Goal: Task Accomplishment & Management: Manage account settings

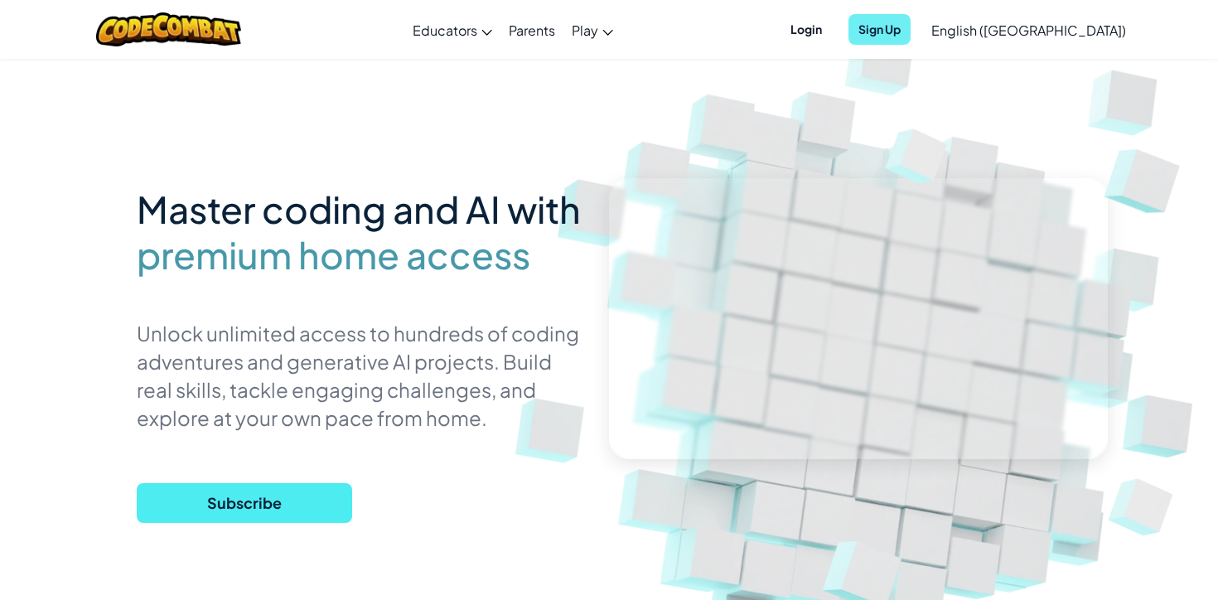
scroll to position [14, 0]
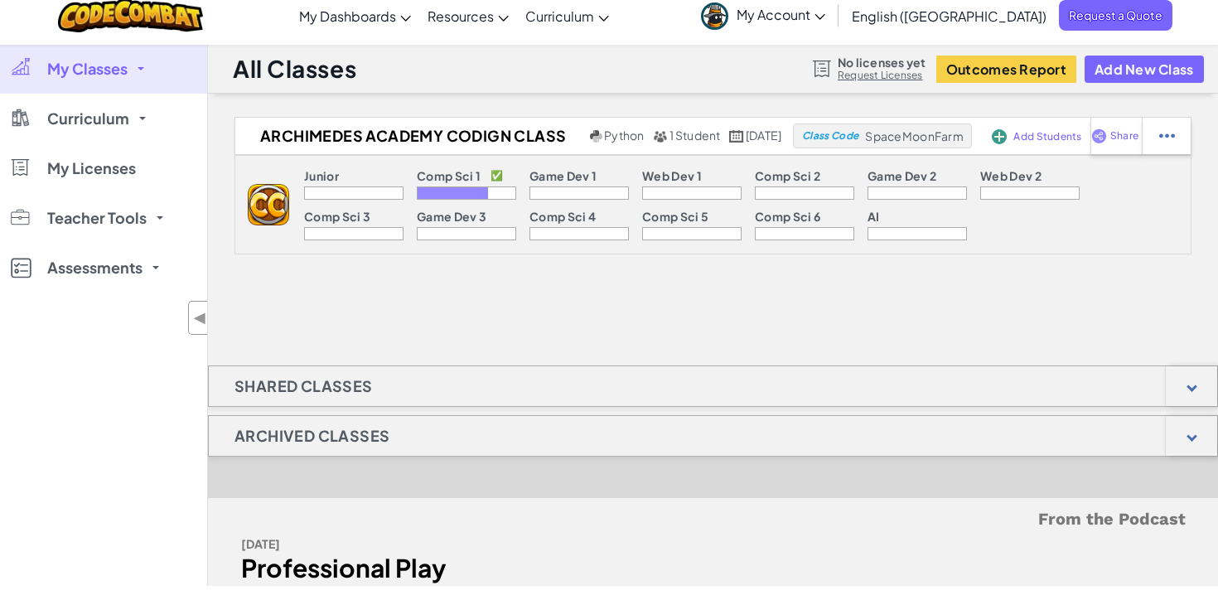
scroll to position [14, 0]
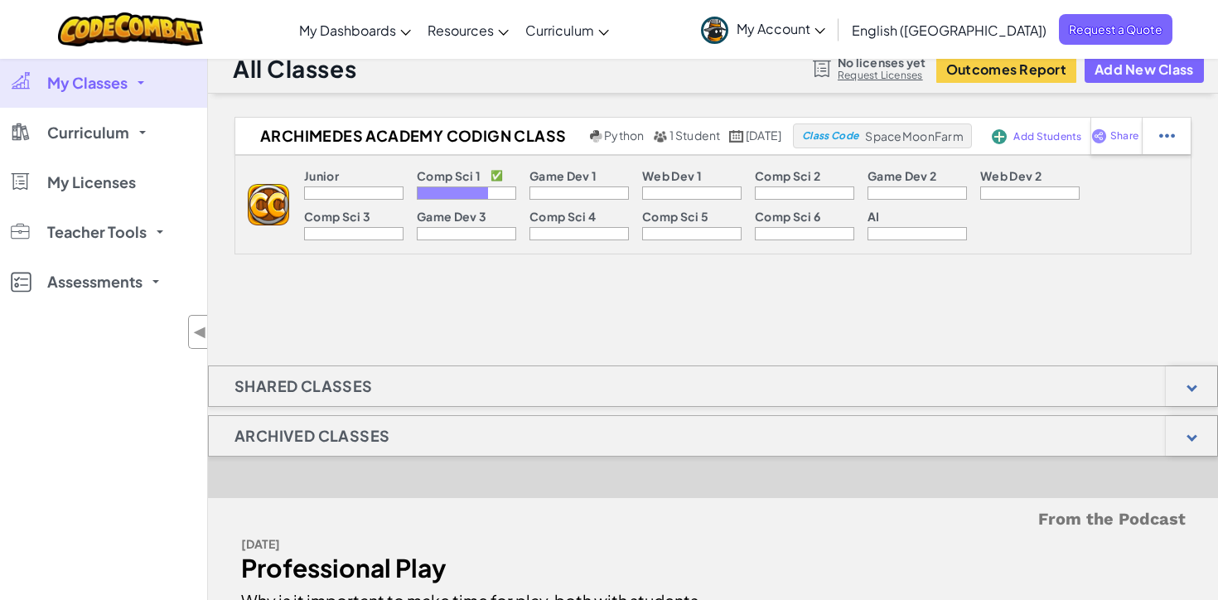
drag, startPoint x: 905, startPoint y: 44, endPoint x: 905, endPoint y: 30, distance: 14.1
click at [825, 30] on span "My Account" at bounding box center [780, 28] width 89 height 17
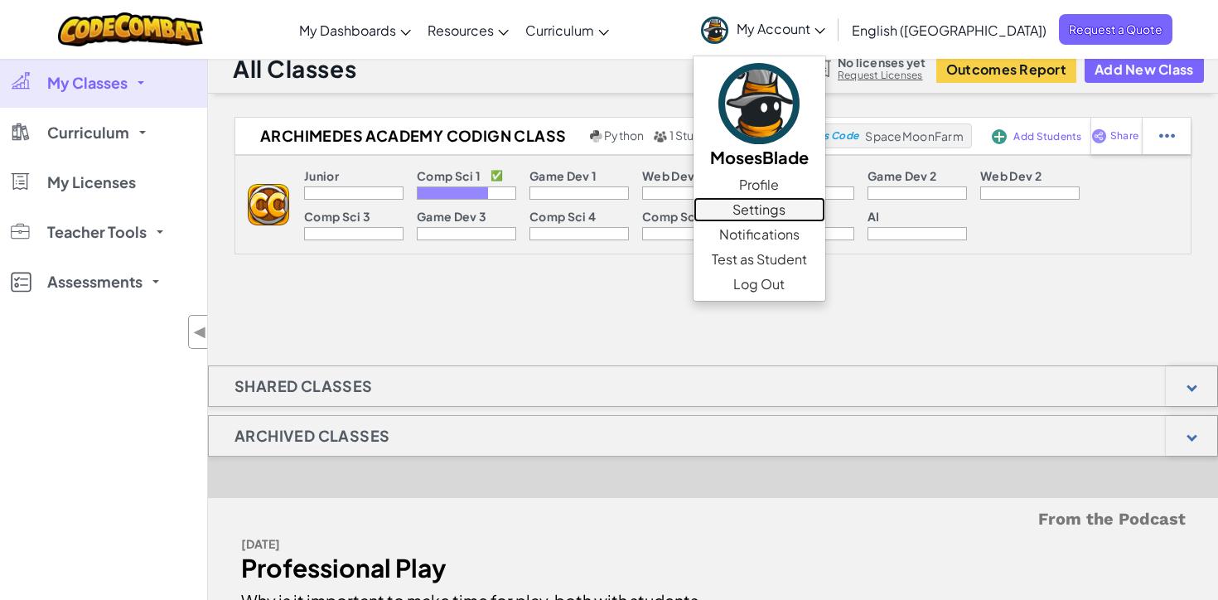
click at [825, 205] on link "Settings" at bounding box center [759, 209] width 132 height 25
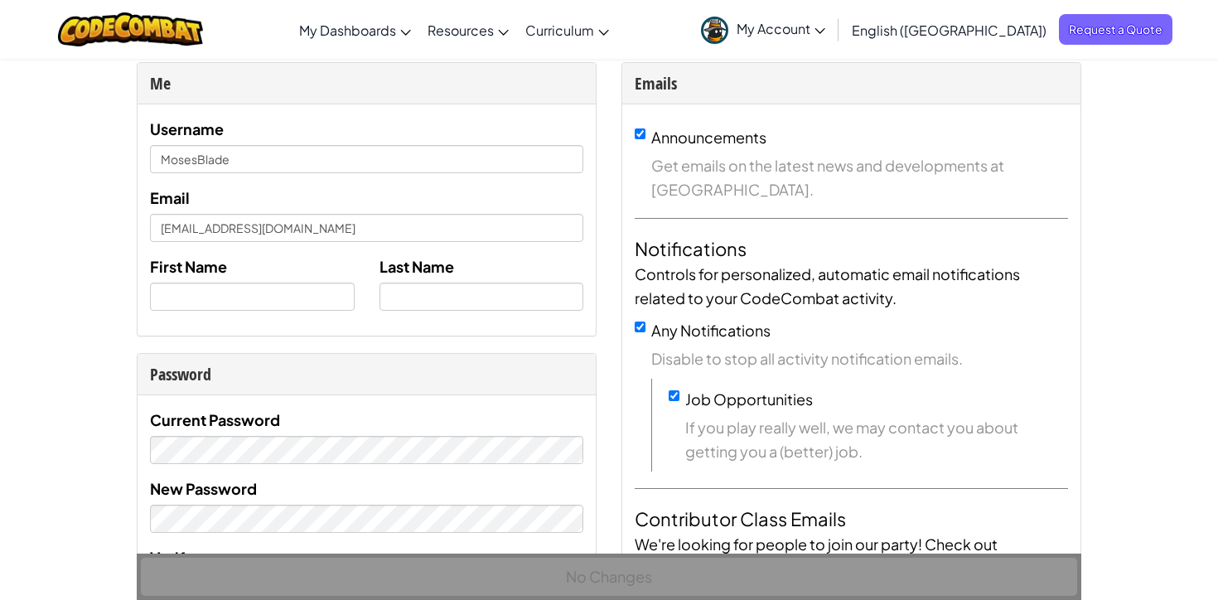
scroll to position [73, 0]
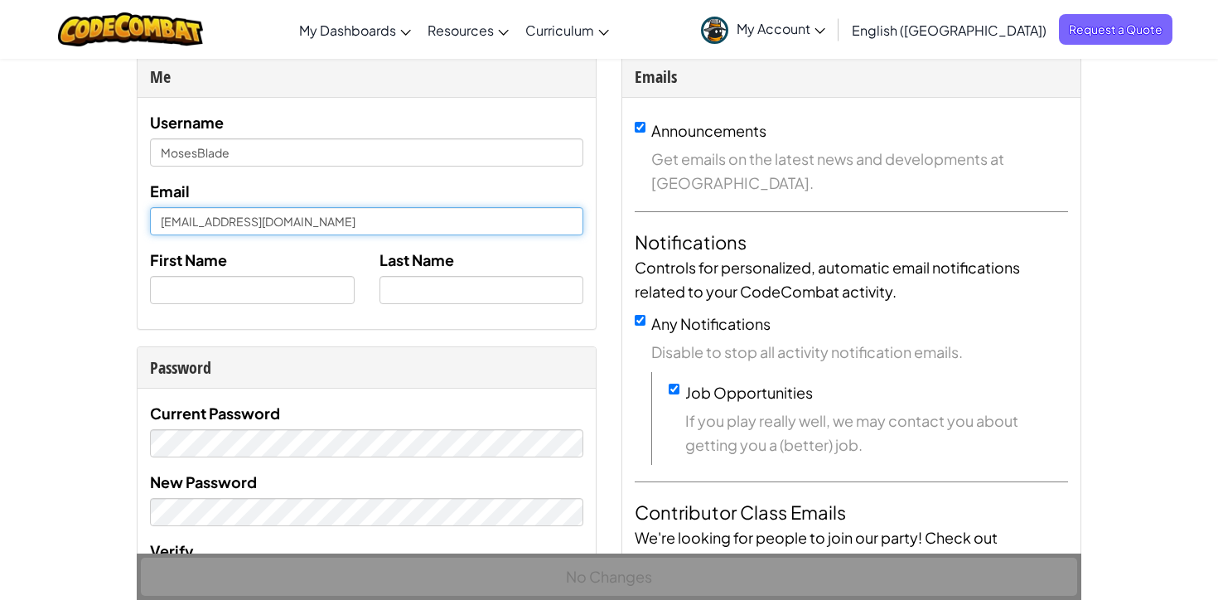
click at [302, 216] on input "[EMAIL_ADDRESS][DOMAIN_NAME]" at bounding box center [366, 221] width 433 height 28
click at [305, 215] on input "[EMAIL_ADDRESS][DOMAIN_NAME]" at bounding box center [366, 221] width 433 height 28
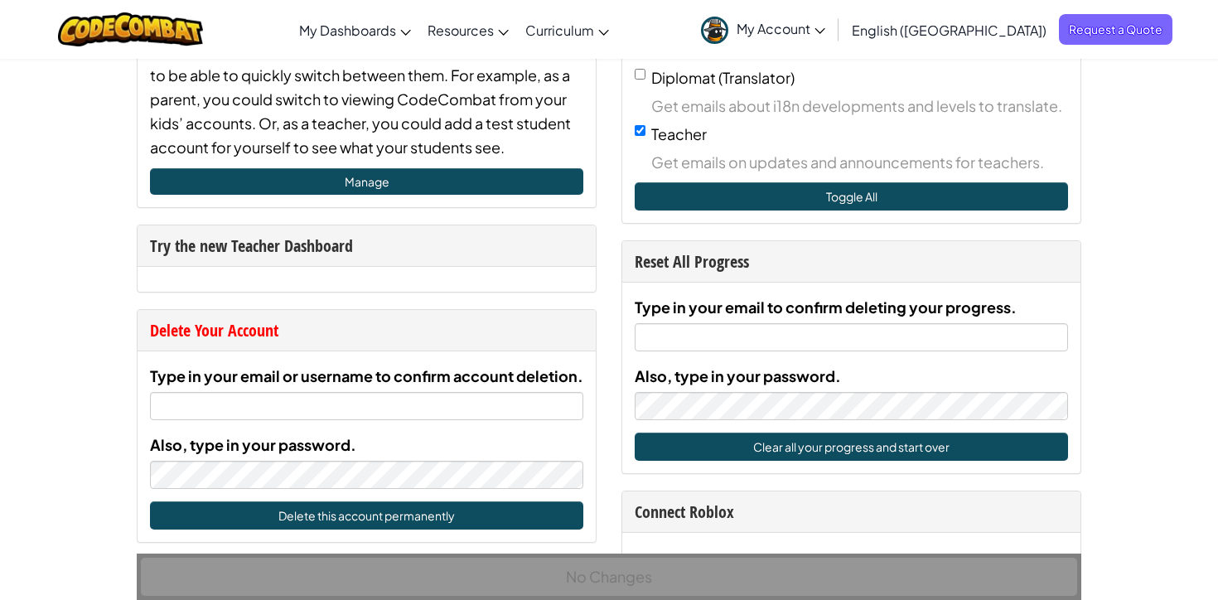
scroll to position [720, 0]
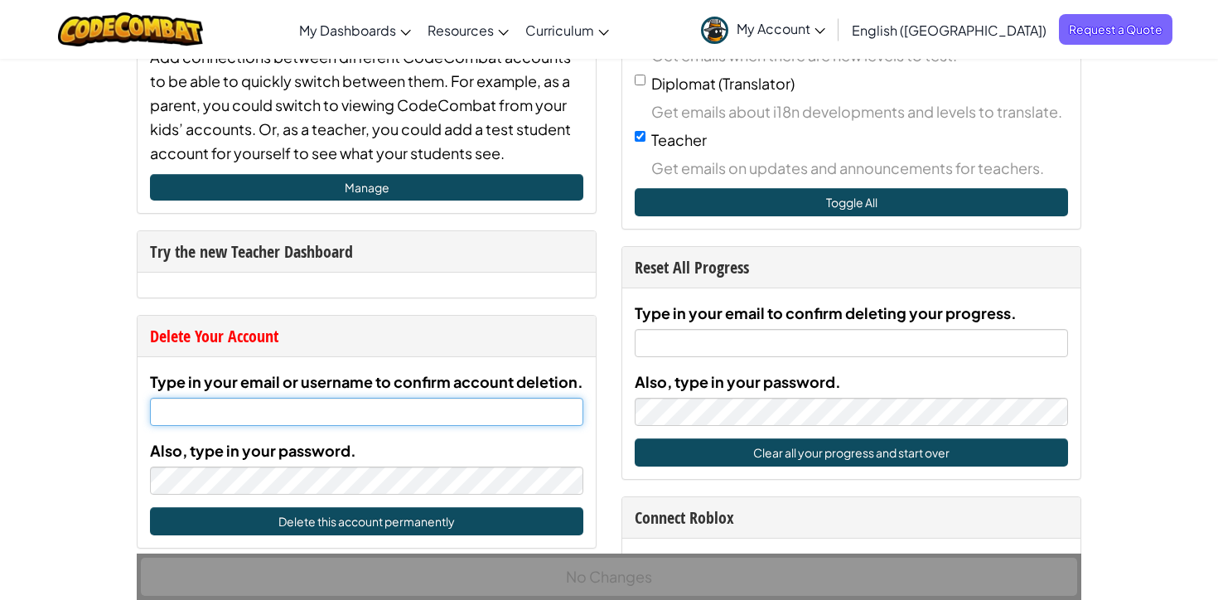
click at [389, 414] on input "Type in your email or username to confirm account deletion." at bounding box center [366, 412] width 433 height 28
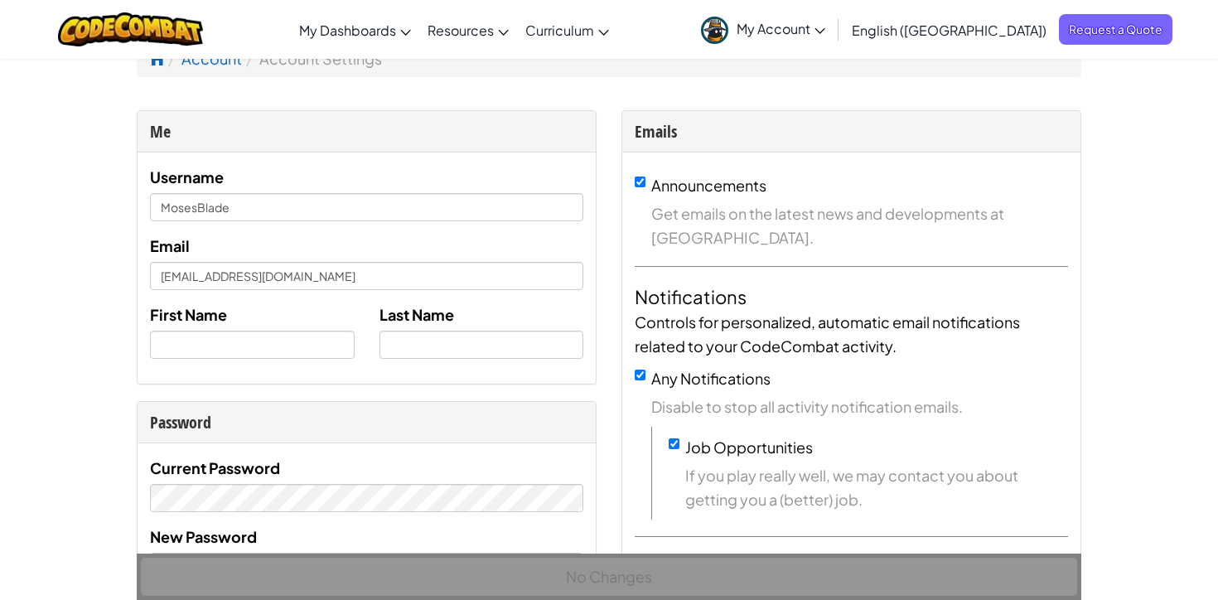
scroll to position [0, 0]
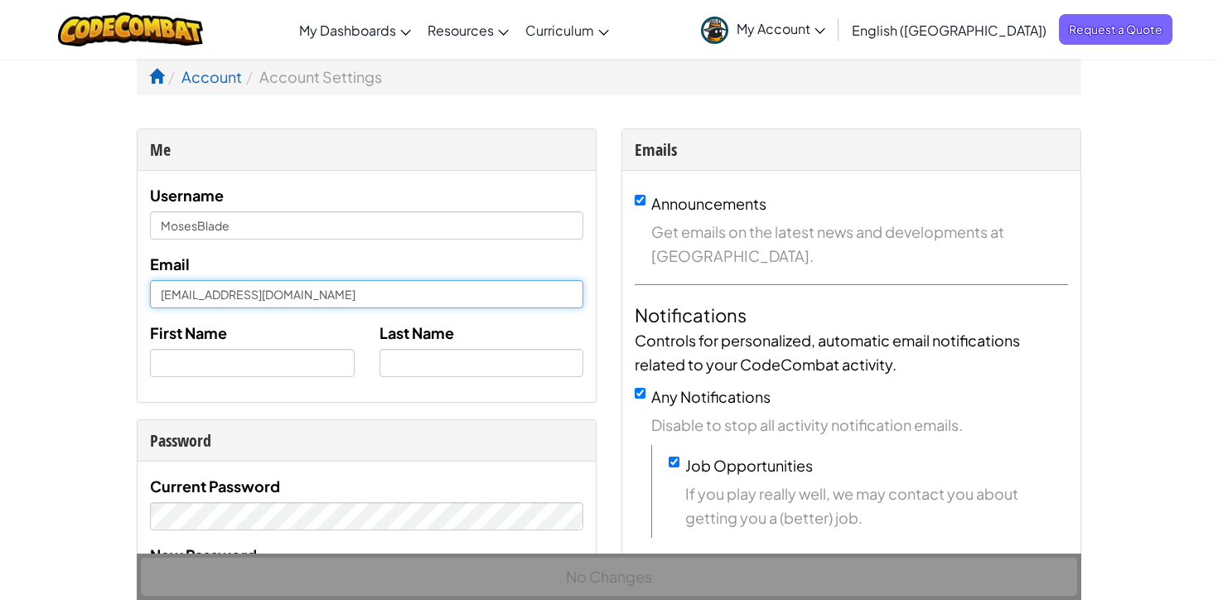
click at [253, 290] on input "[EMAIL_ADDRESS][DOMAIN_NAME]" at bounding box center [366, 294] width 433 height 28
click at [253, 291] on input "[EMAIL_ADDRESS][DOMAIN_NAME]" at bounding box center [366, 294] width 433 height 28
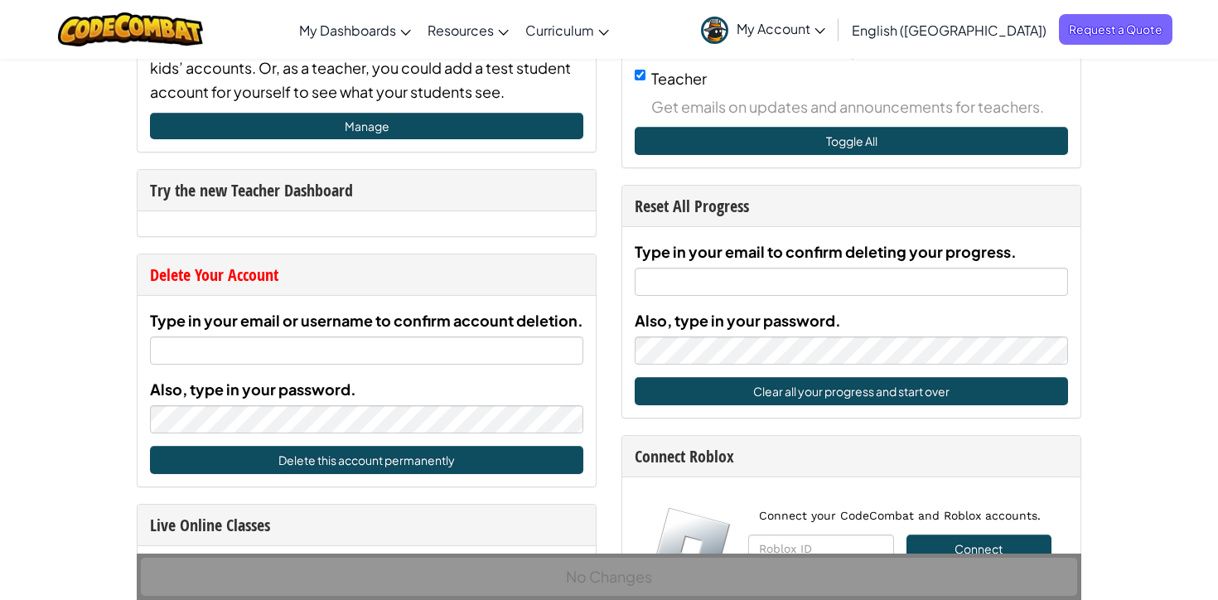
scroll to position [799, 0]
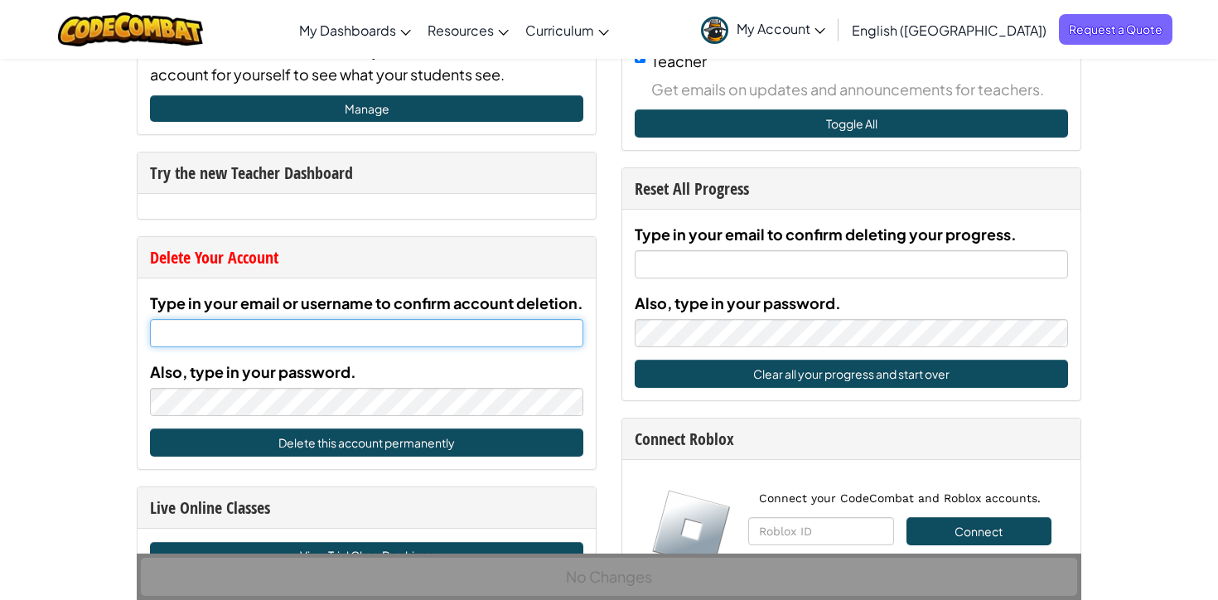
click at [312, 326] on input "Type in your email or username to confirm account deletion." at bounding box center [366, 333] width 433 height 28
paste input "[EMAIL_ADDRESS][DOMAIN_NAME]"
type input "[EMAIL_ADDRESS][DOMAIN_NAME]"
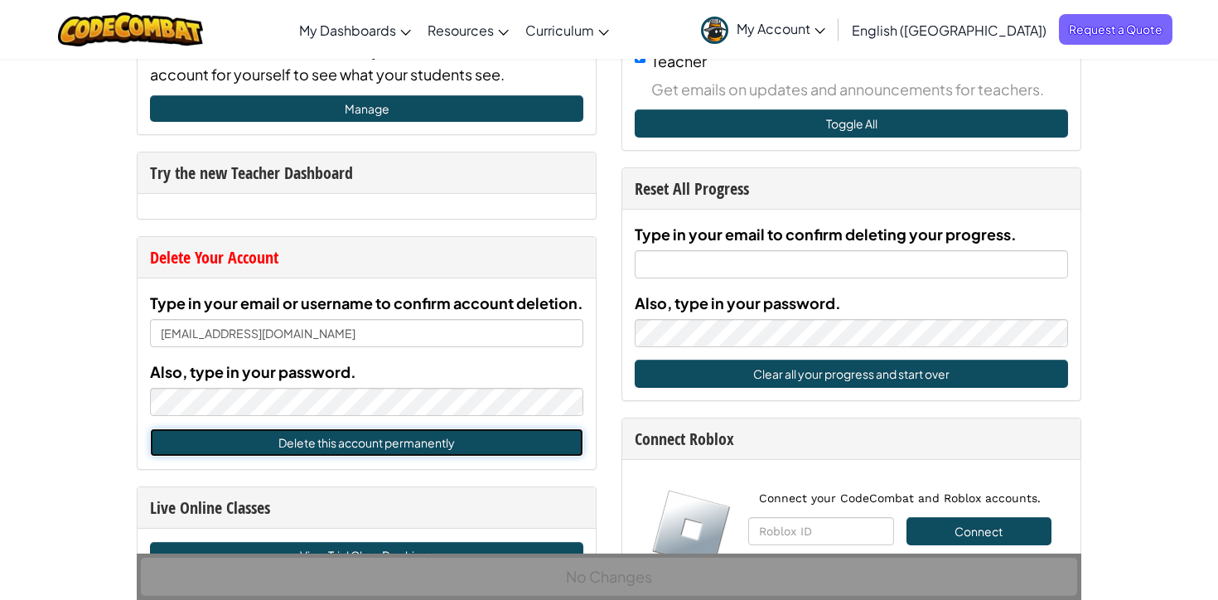
click at [307, 445] on button "Delete this account permanently" at bounding box center [366, 442] width 433 height 28
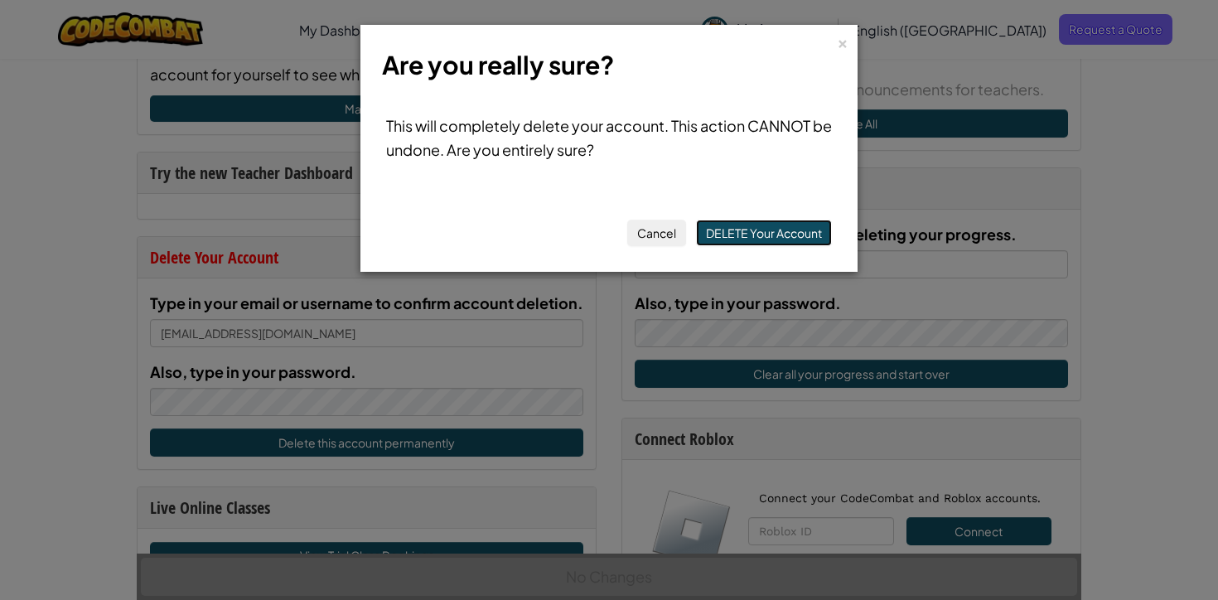
click at [798, 234] on button "DELETE Your Account" at bounding box center [764, 233] width 136 height 27
